Goal: Check status: Check status

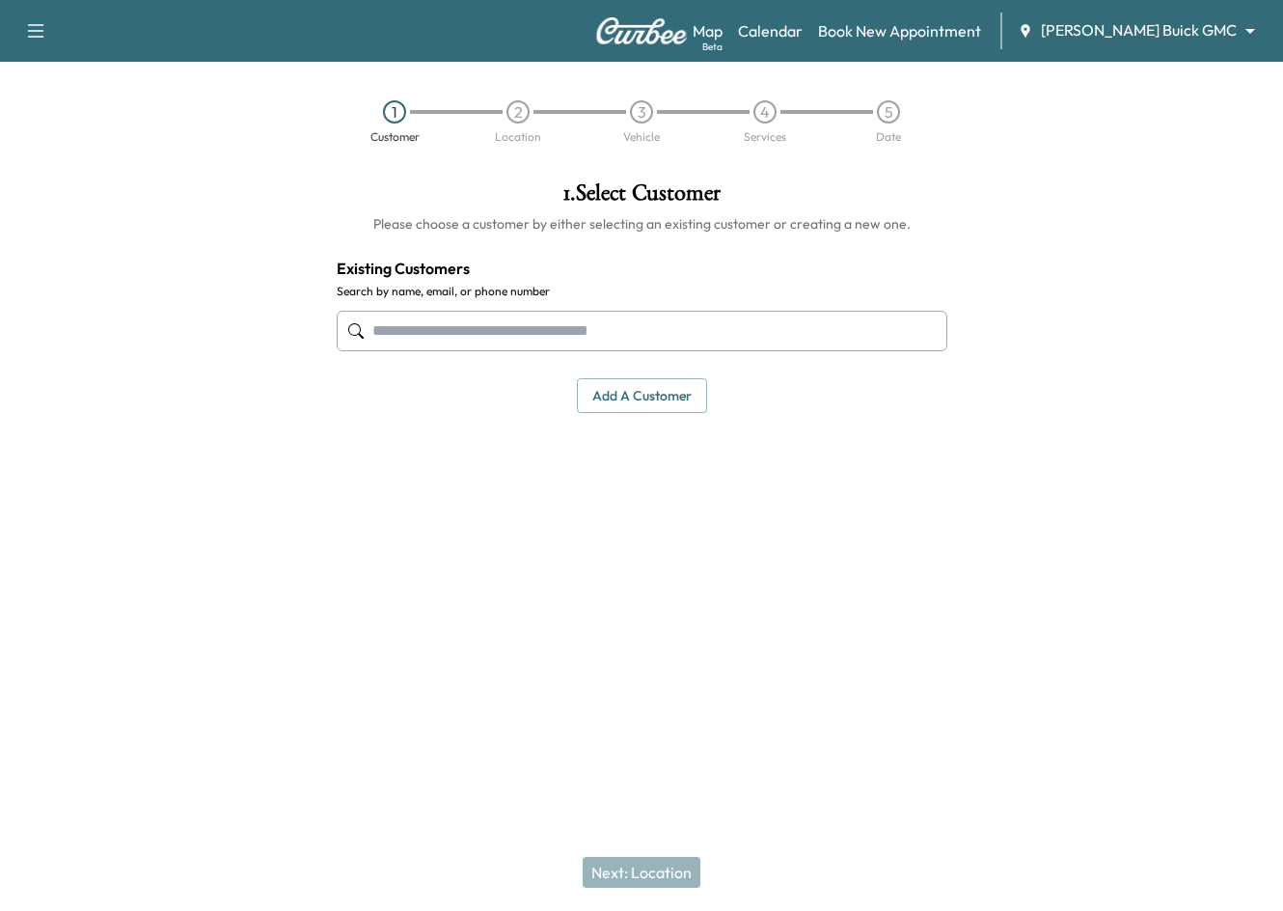
click at [1183, 23] on body "Support Log Out Map Beta Calendar Book New Appointment [PERSON_NAME] Buick GMC …" at bounding box center [641, 455] width 1283 height 911
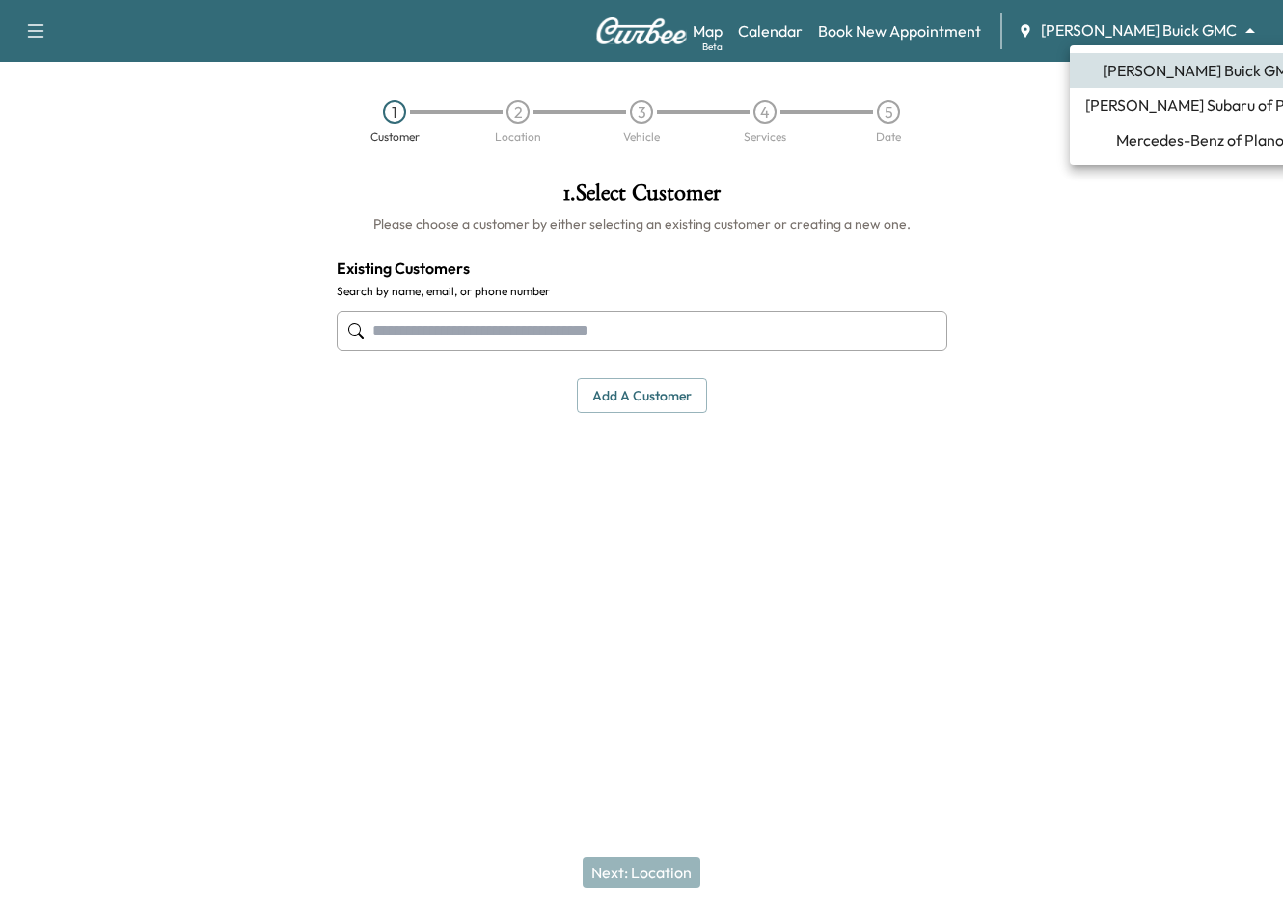
click at [1231, 356] on div at bounding box center [641, 455] width 1283 height 911
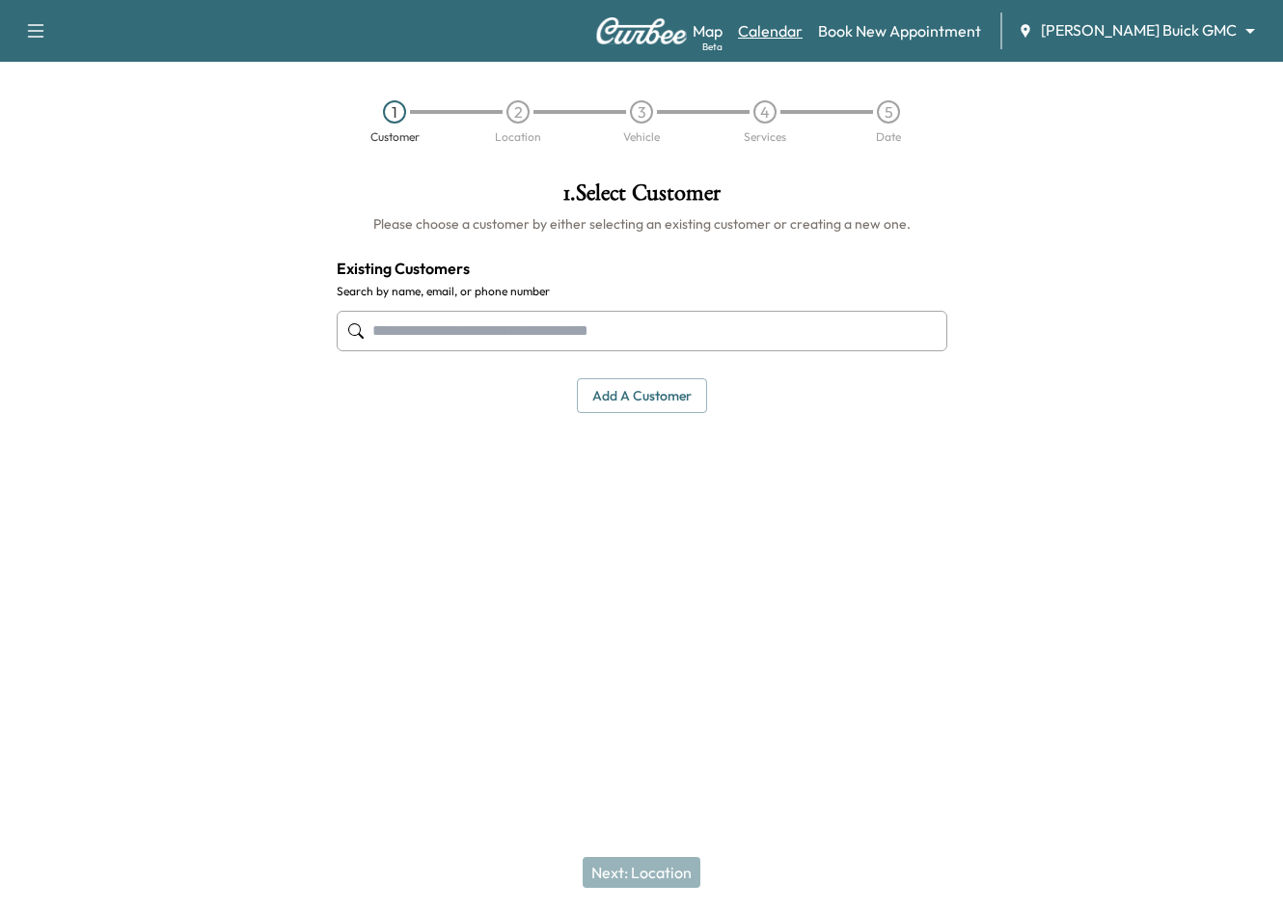
click at [803, 40] on link "Calendar" at bounding box center [770, 30] width 65 height 23
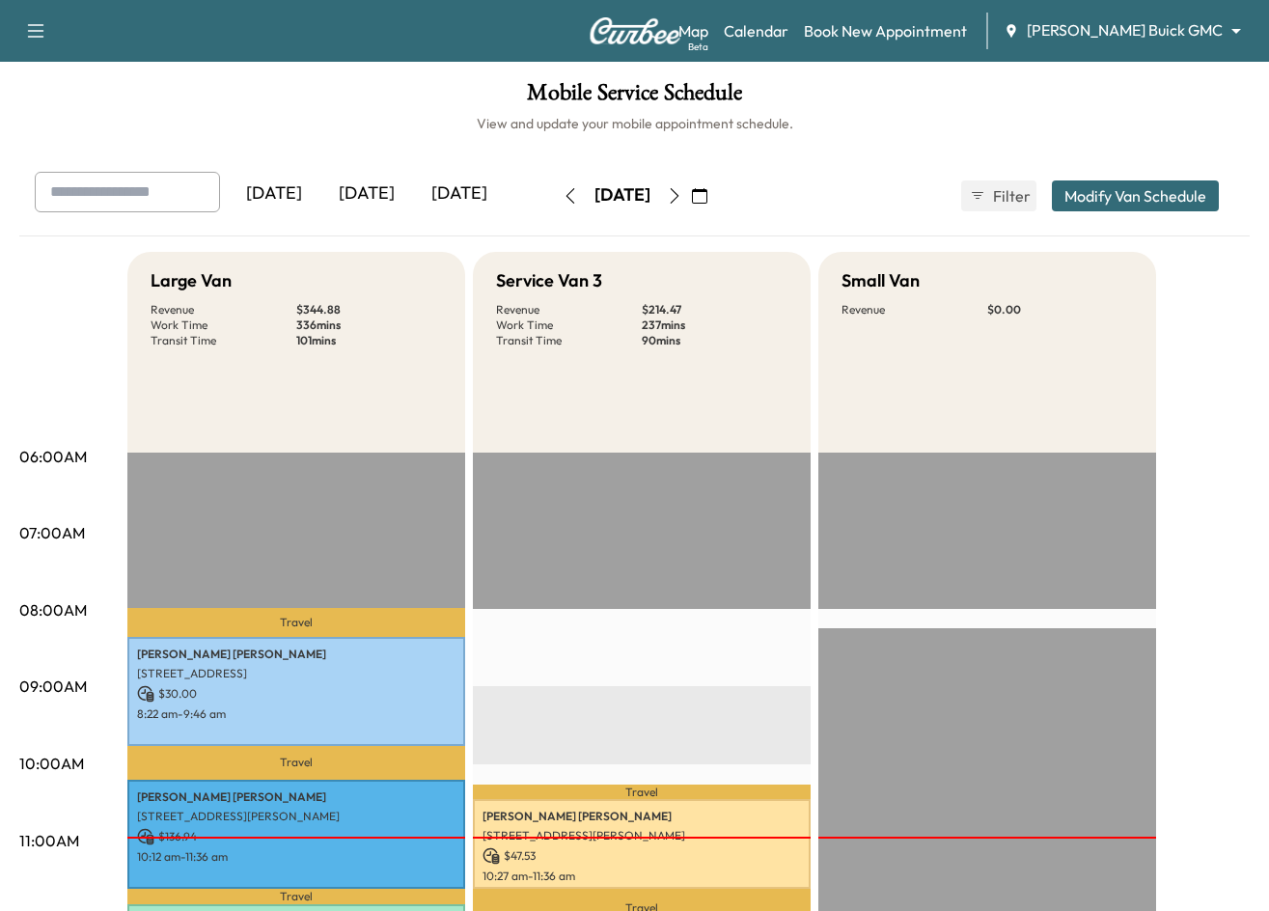
click at [363, 196] on div "[DATE]" at bounding box center [366, 194] width 93 height 44
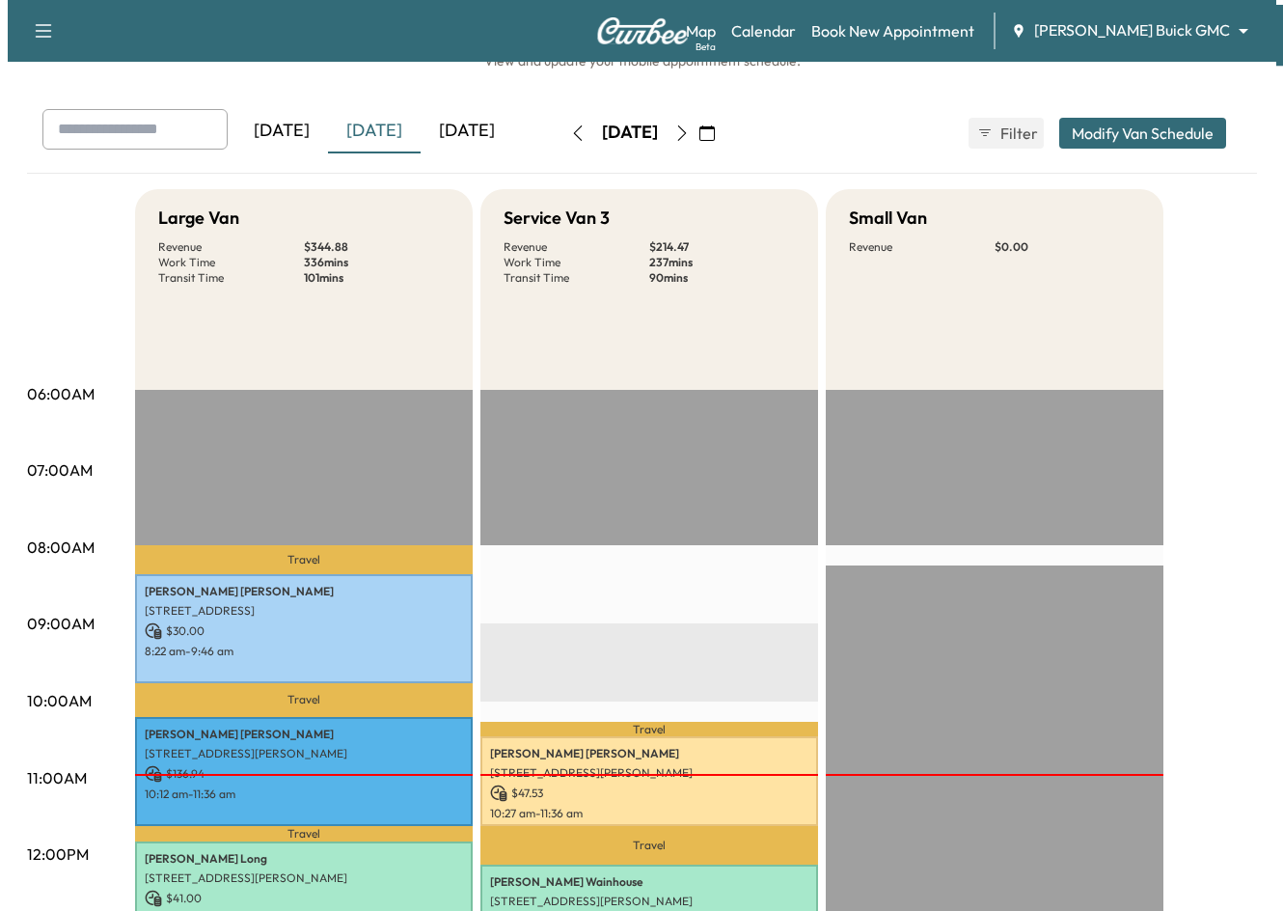
scroll to position [96, 0]
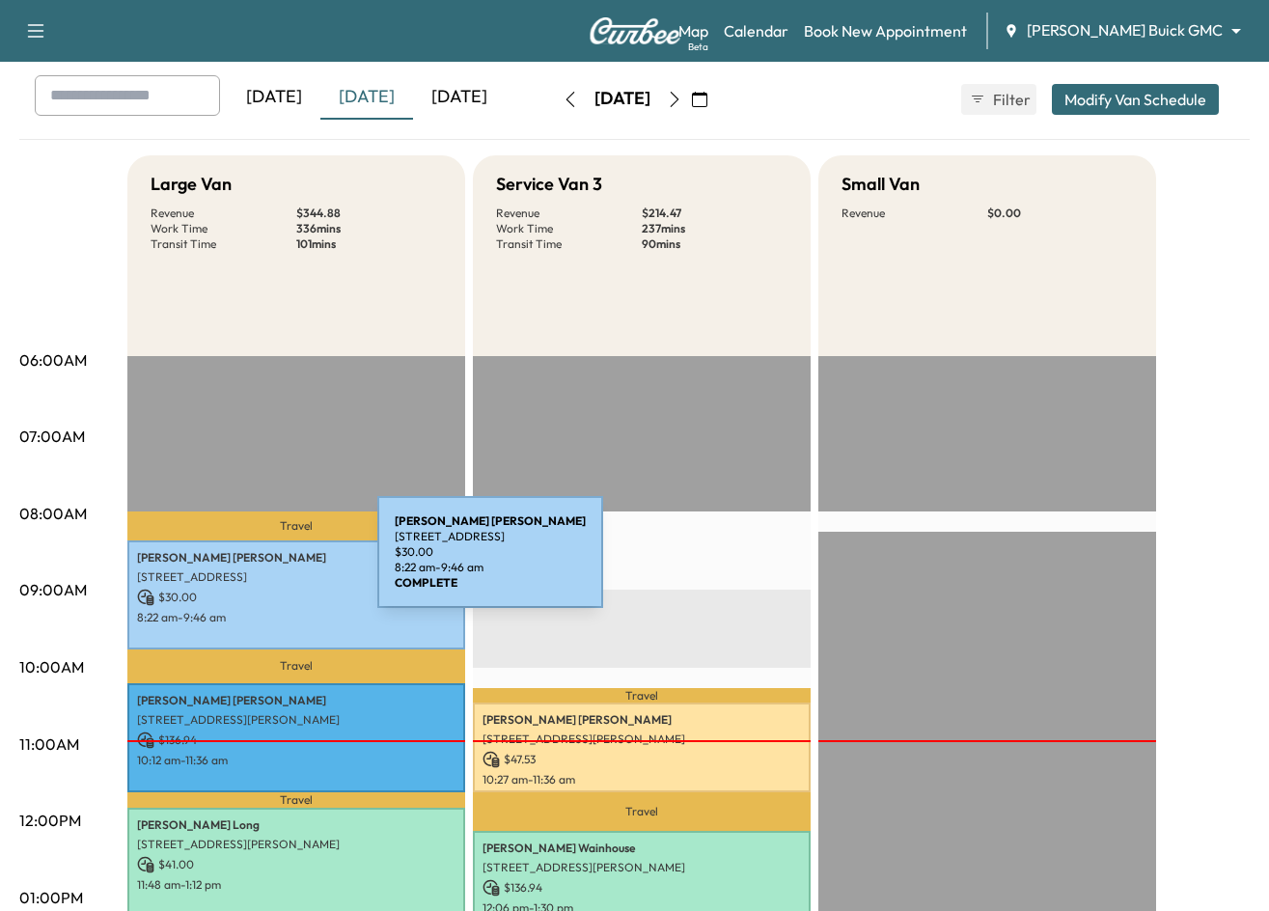
click at [233, 564] on div "[PERSON_NAME] [STREET_ADDRESS] $ 30.00 8:22 am - 9:46 am" at bounding box center [296, 594] width 338 height 109
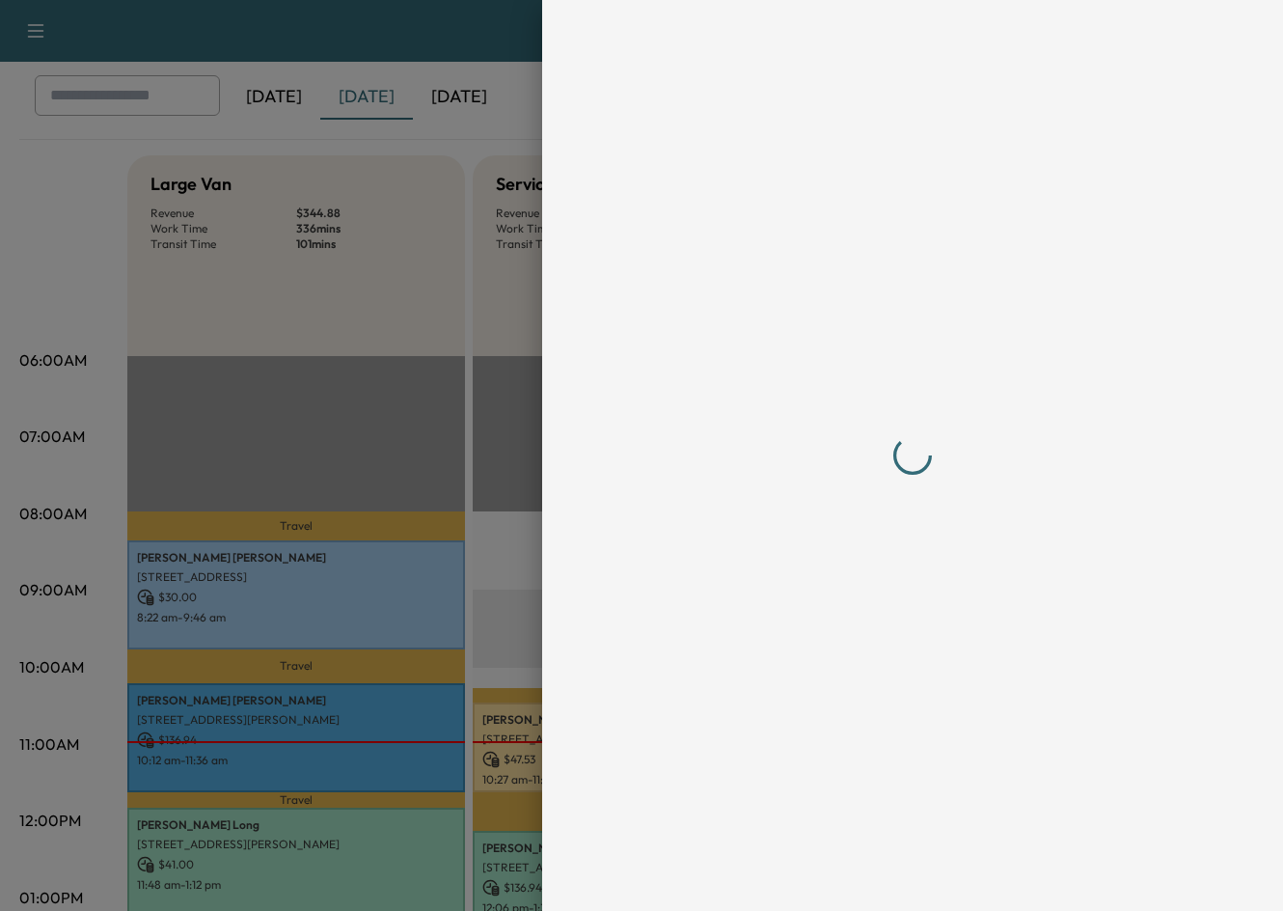
scroll to position [0, 0]
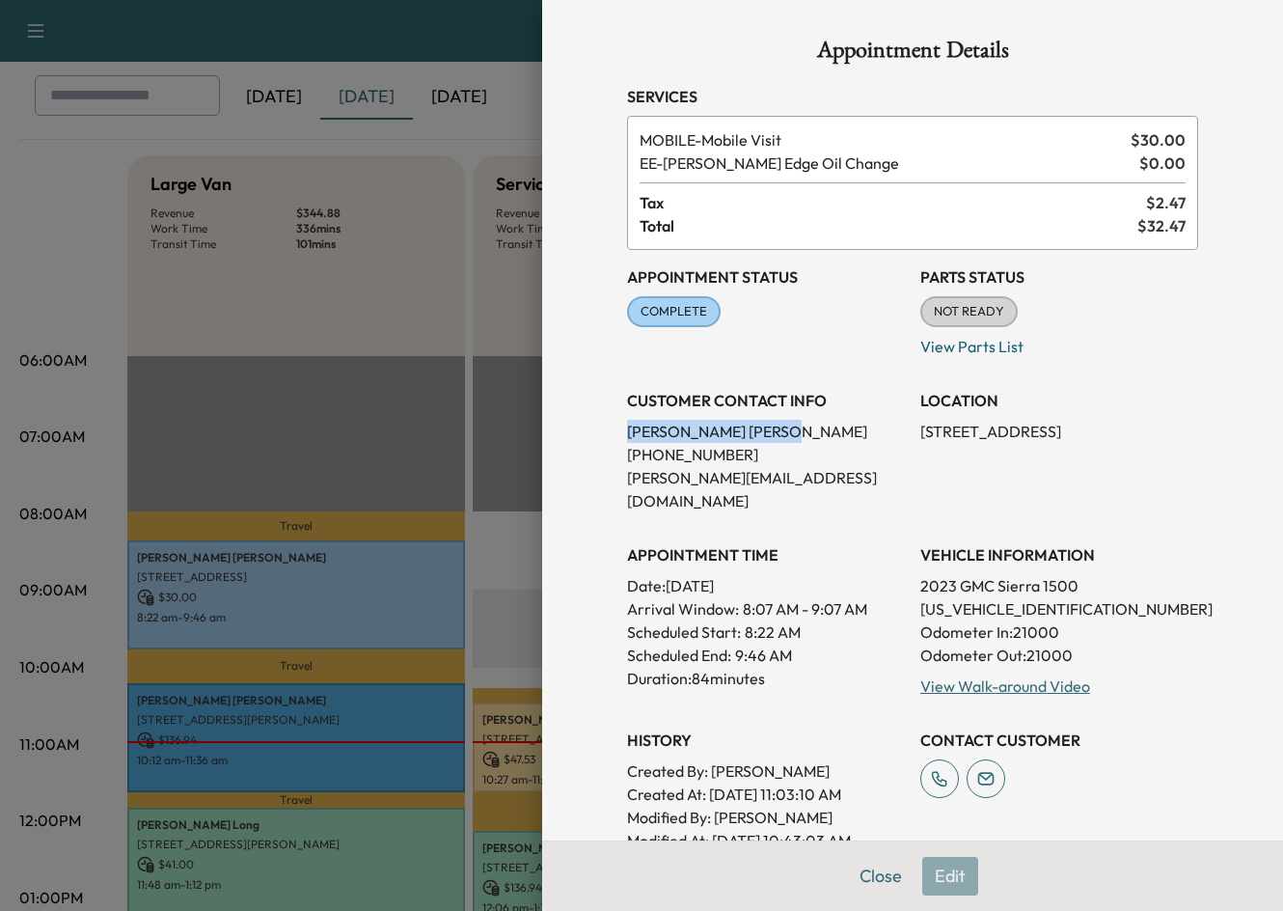
drag, startPoint x: 616, startPoint y: 434, endPoint x: 689, endPoint y: 434, distance: 73.3
click at [714, 432] on p "[PERSON_NAME]" at bounding box center [766, 431] width 278 height 23
copy p "[PERSON_NAME]"
